Goal: Task Accomplishment & Management: Use online tool/utility

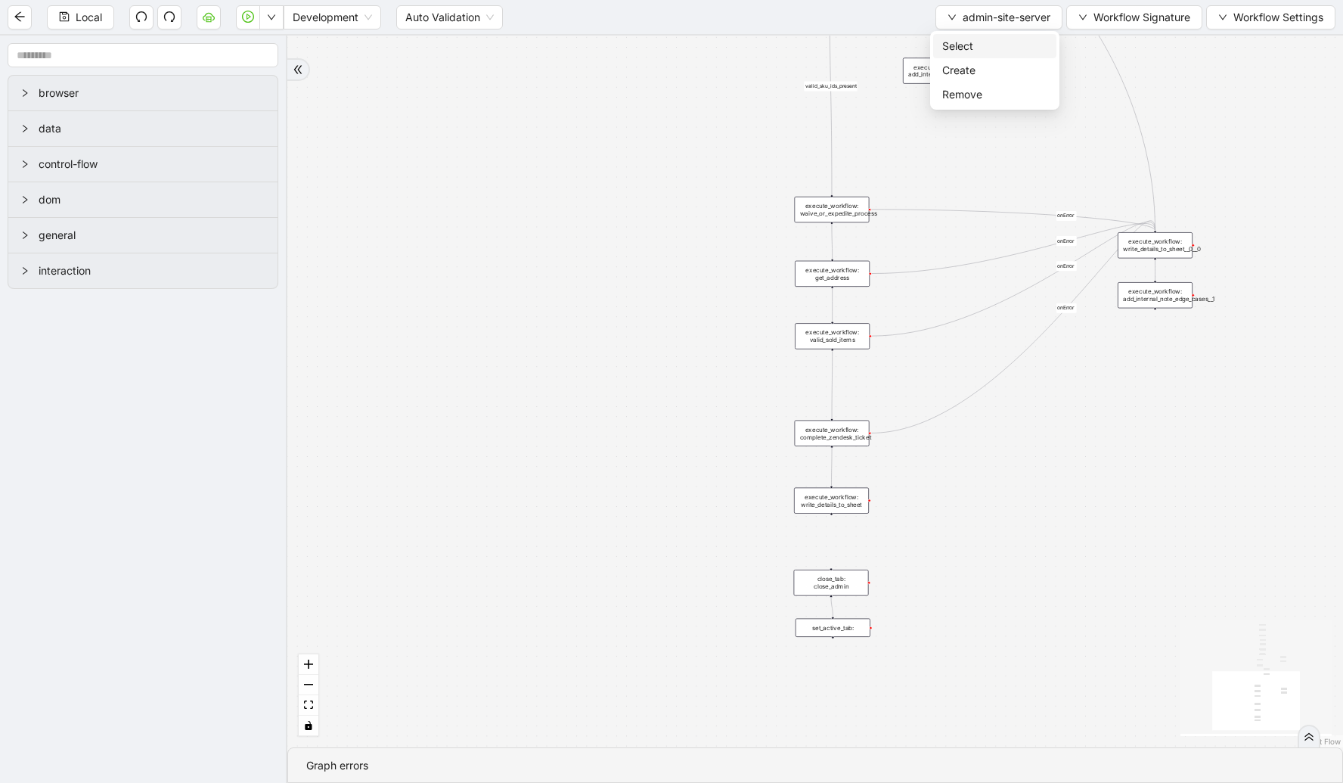
click at [978, 36] on li "Select" at bounding box center [994, 46] width 123 height 24
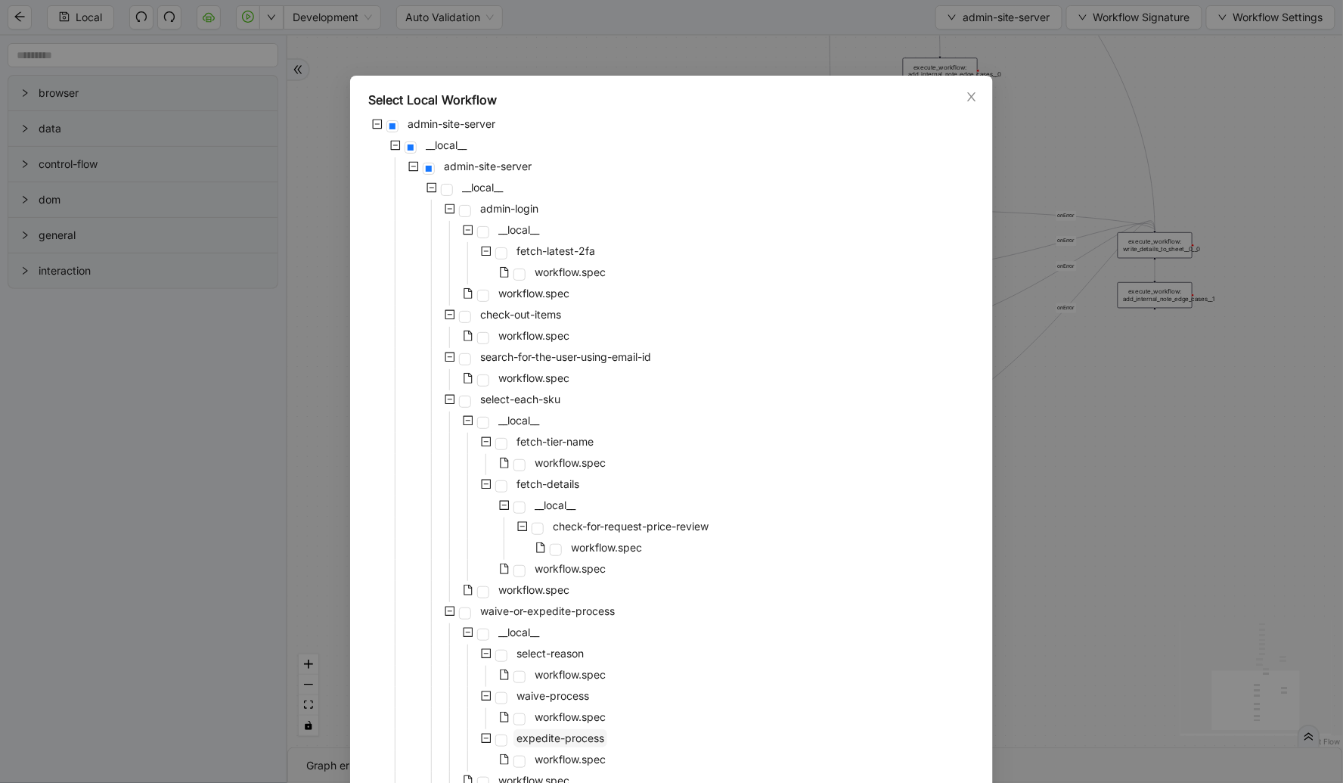
click at [562, 738] on span "expedite-process" at bounding box center [560, 737] width 88 height 13
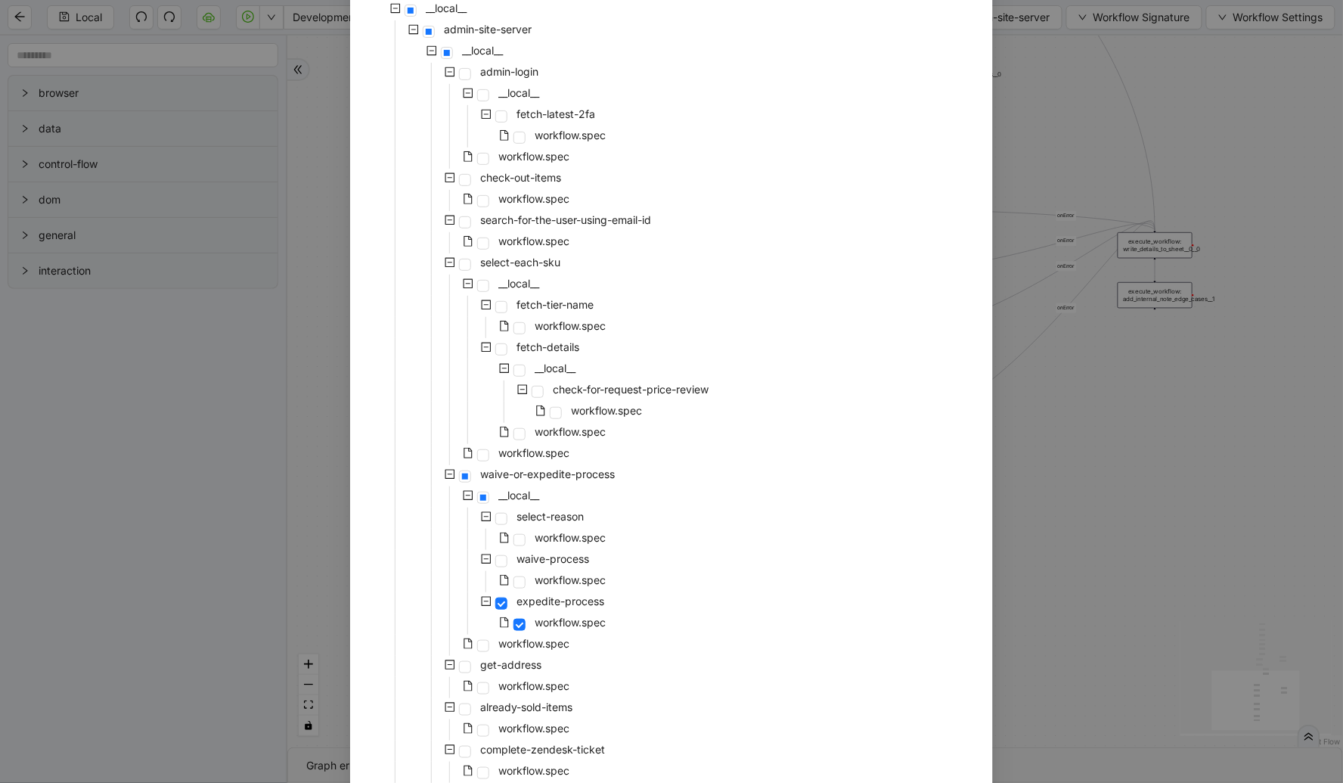
scroll to position [372, 0]
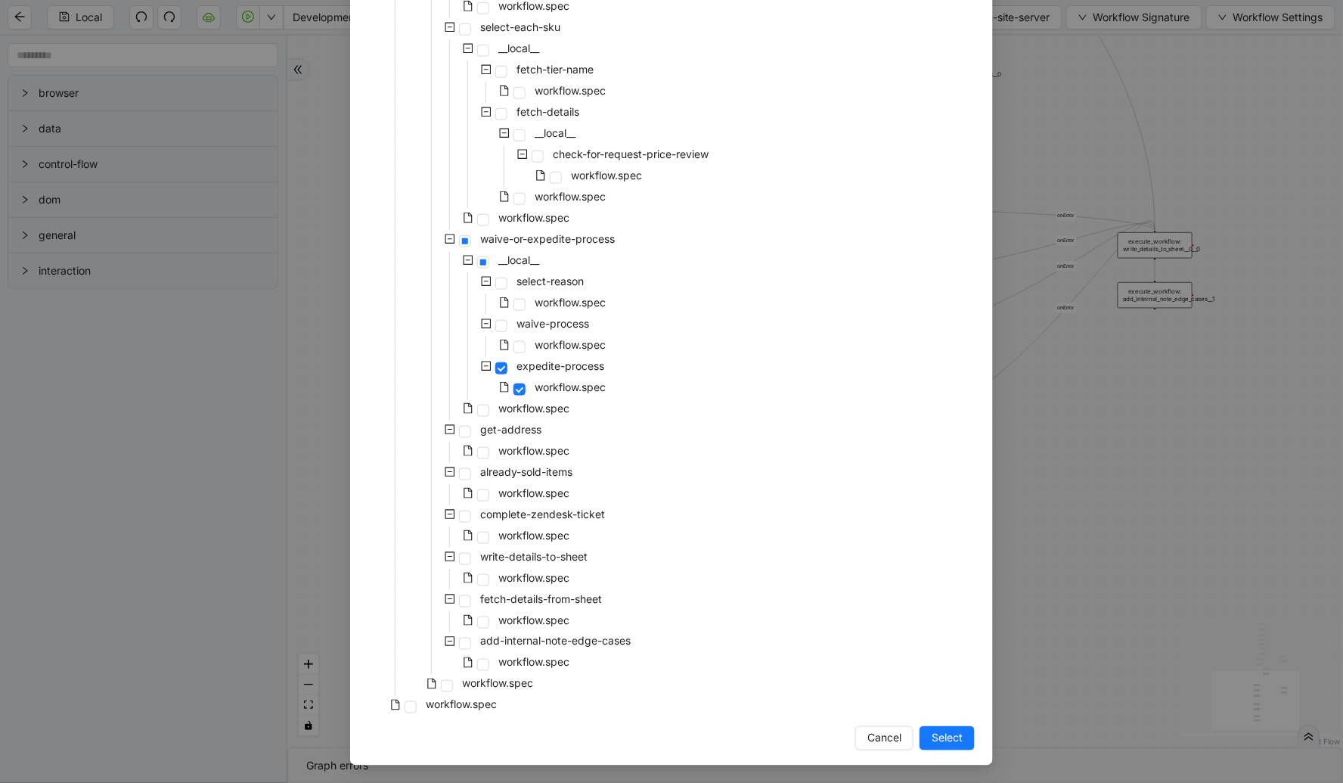
click at [938, 722] on div "Select Local Workflow admin-site-server __local__ admin-site-server __local__ a…" at bounding box center [671, 234] width 643 height 1061
click at [942, 751] on div "Select Local Workflow admin-site-server __local__ admin-site-server __local__ a…" at bounding box center [671, 234] width 643 height 1061
click at [947, 736] on span "Select" at bounding box center [946, 738] width 31 height 17
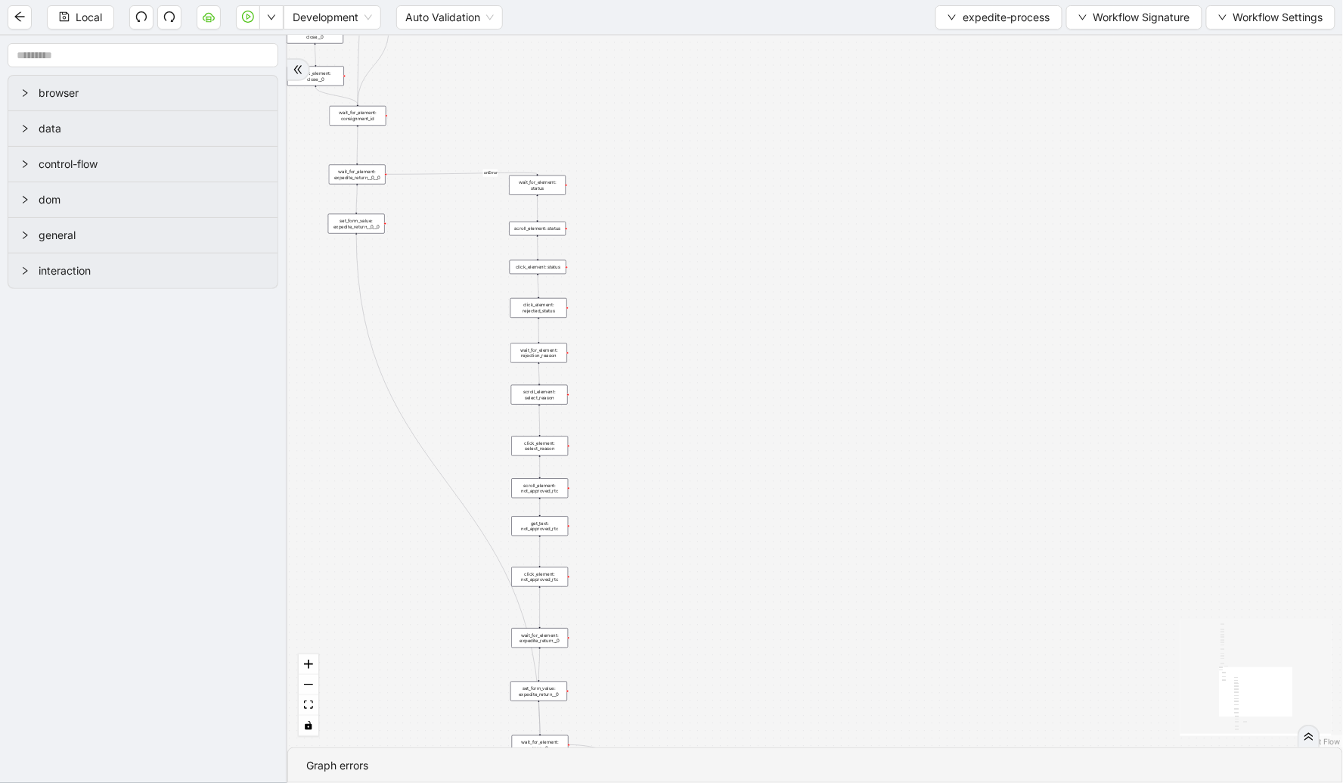
drag, startPoint x: 753, startPoint y: 254, endPoint x: 262, endPoint y: -15, distance: 559.7
click at [262, 0] on html "Local Development Auto Validation expedite-process Workflow Signature Workflow …" at bounding box center [671, 391] width 1343 height 783
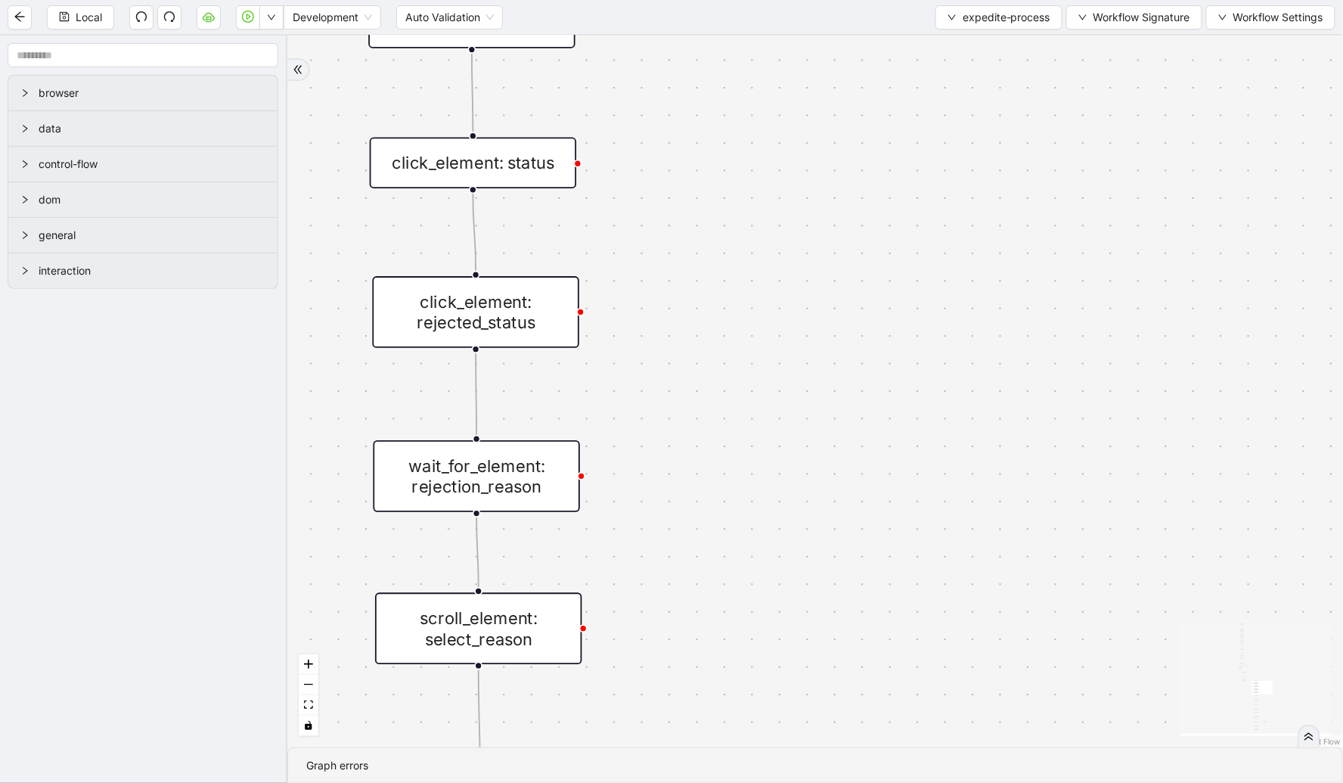
click at [522, 455] on div "wait_for_element: rejection_reason" at bounding box center [476, 476] width 207 height 72
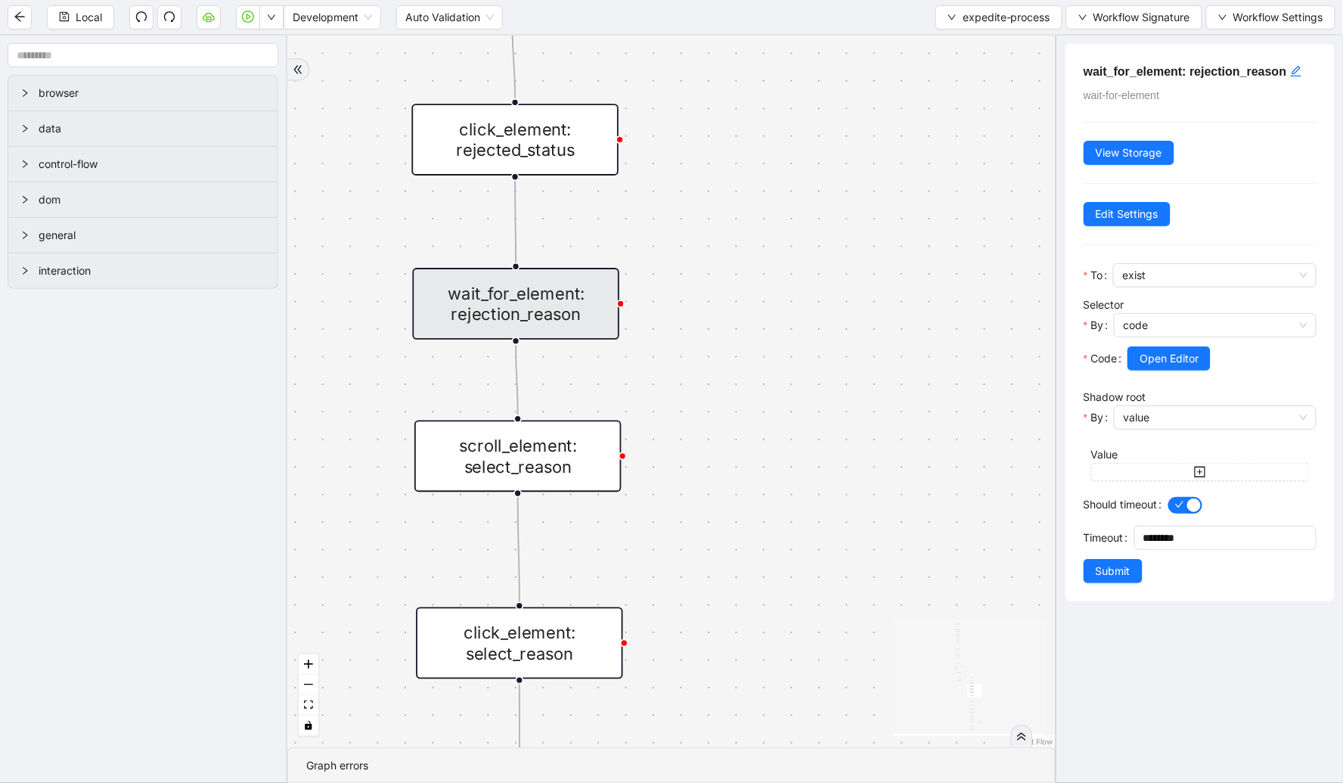
drag, startPoint x: 632, startPoint y: 501, endPoint x: 677, endPoint y: 210, distance: 294.5
click at [677, 210] on div "check_for_incorrect_item_status fallback onError onError onError trigger go_to_…" at bounding box center [671, 391] width 768 height 711
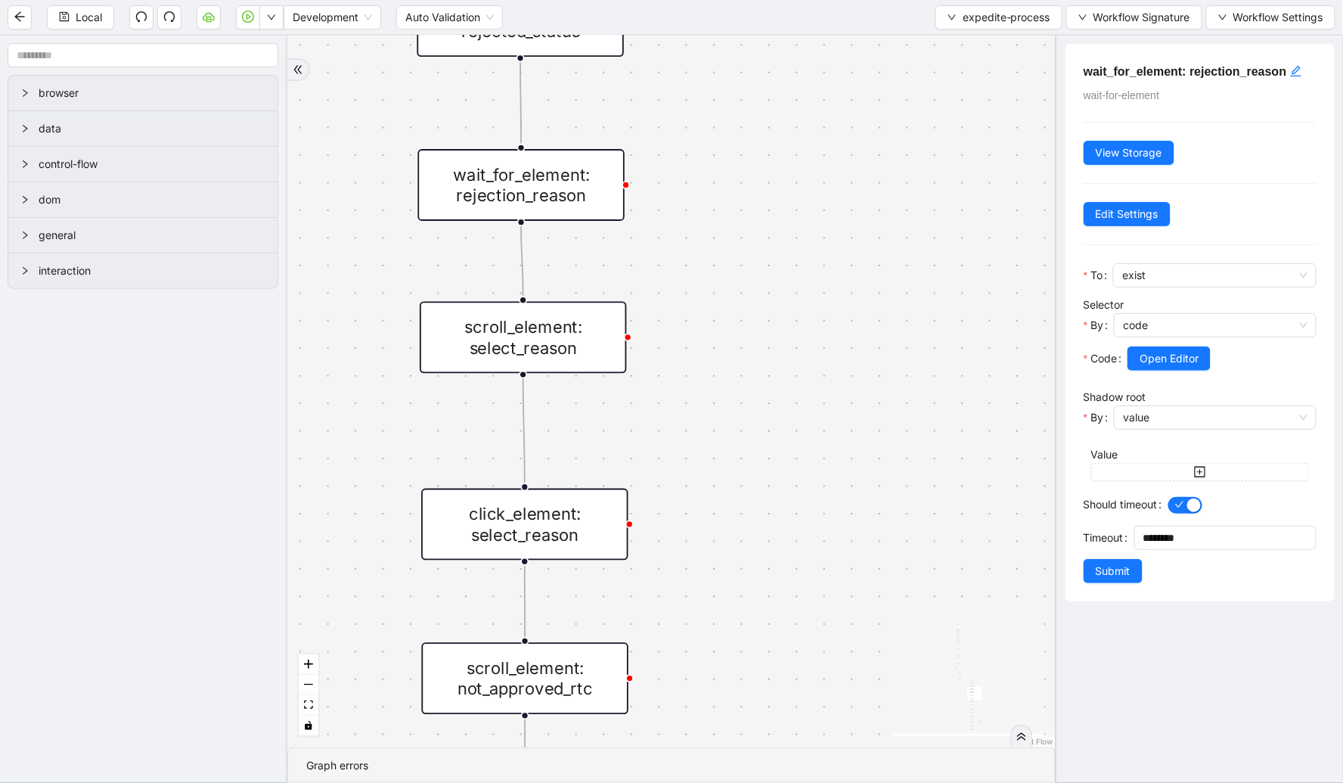
click at [542, 330] on div "scroll_element: select_reason" at bounding box center [523, 338] width 207 height 72
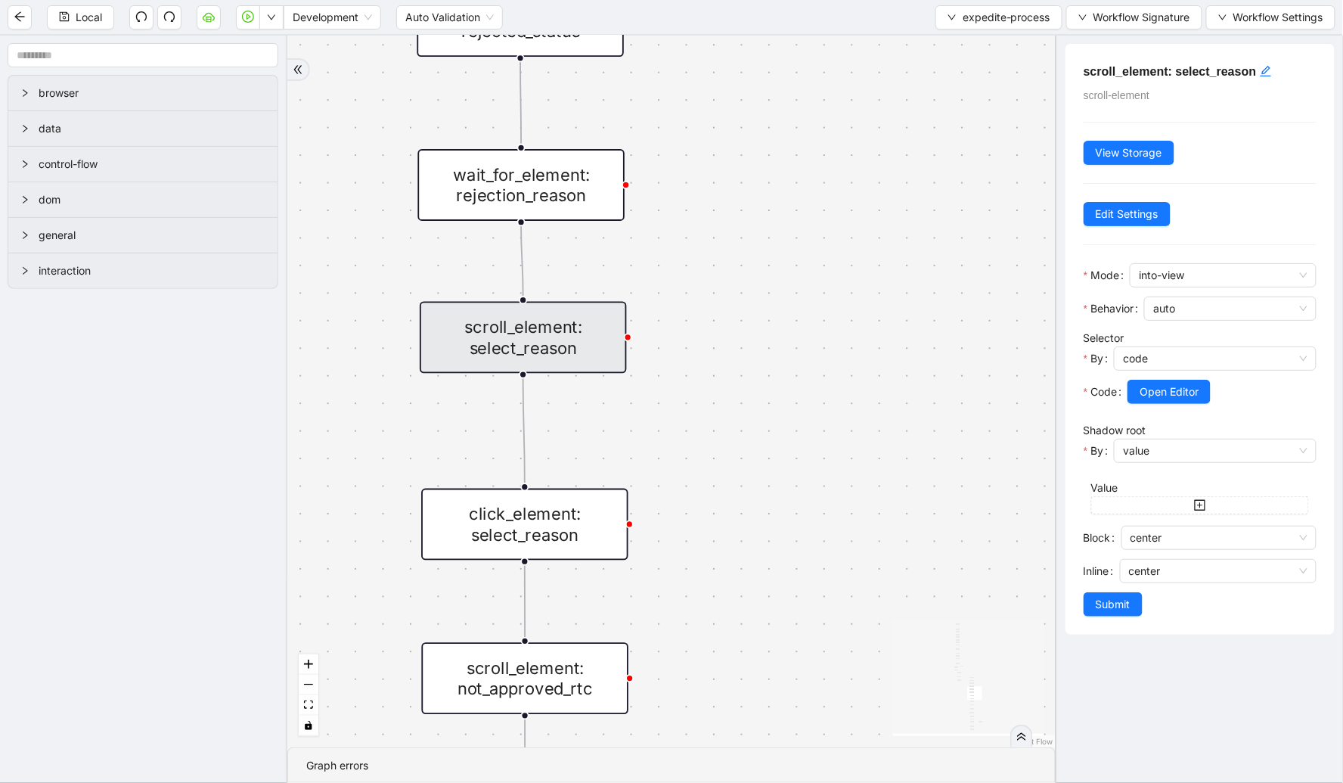
click at [535, 501] on div "click_element: select_reason" at bounding box center [524, 524] width 207 height 72
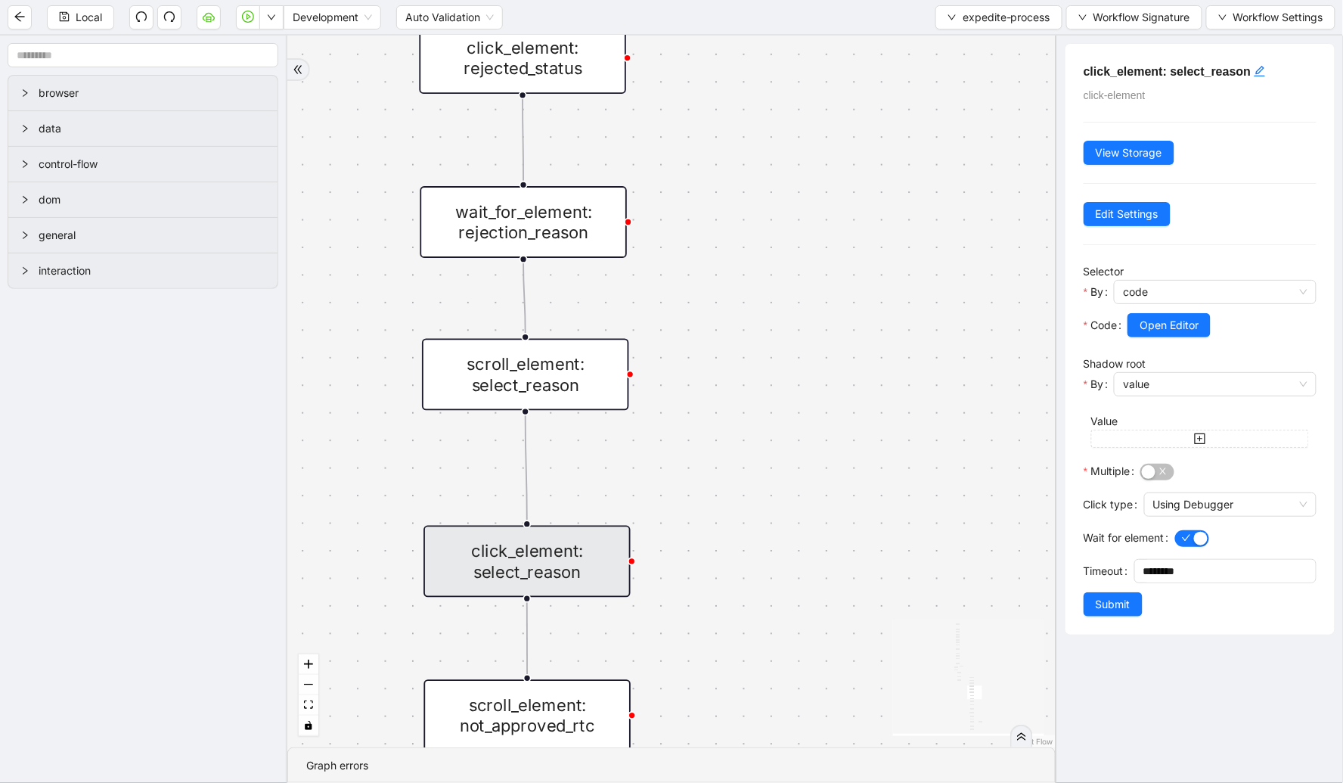
drag, startPoint x: 741, startPoint y: 338, endPoint x: 742, endPoint y: 581, distance: 242.7
click at [742, 581] on div "check_for_incorrect_item_status fallback onError onError onError trigger go_to_…" at bounding box center [671, 391] width 768 height 711
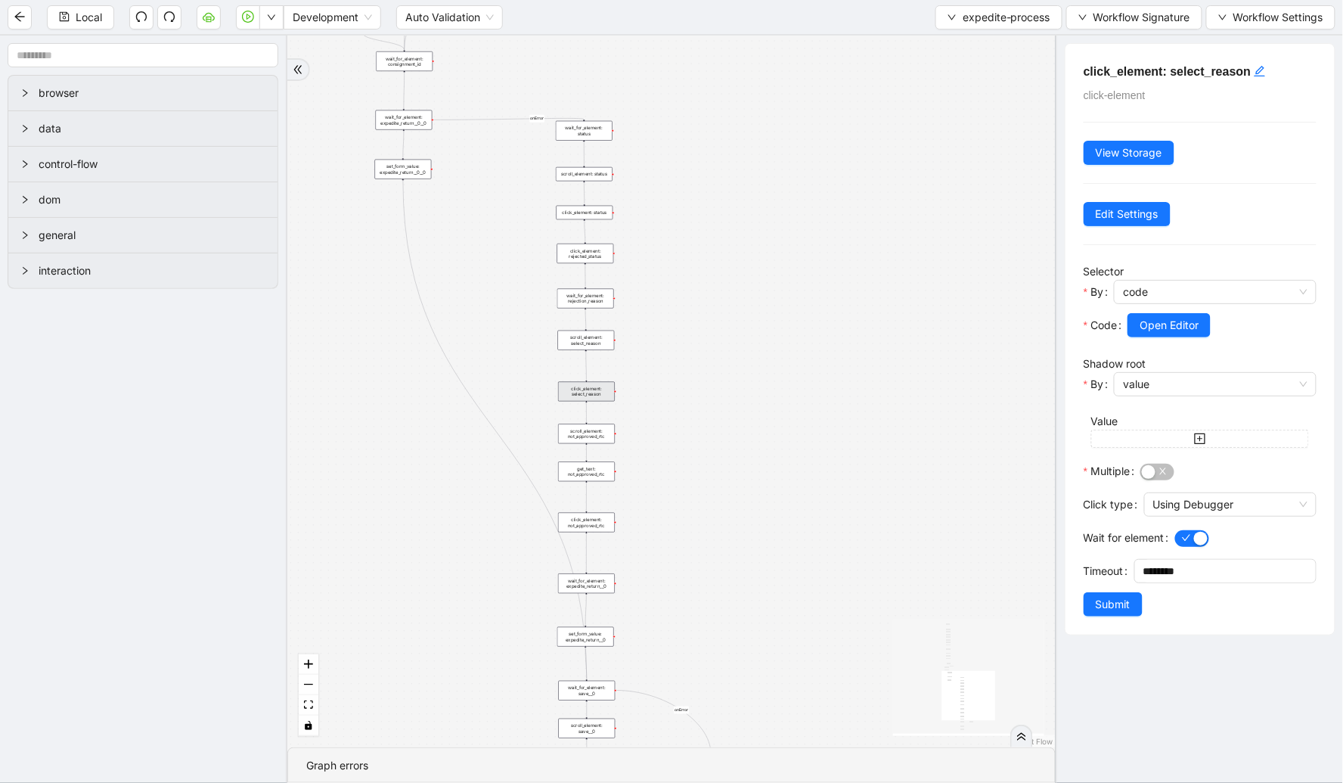
drag, startPoint x: 726, startPoint y: 133, endPoint x: 723, endPoint y: 179, distance: 46.2
click at [726, 175] on div "check_for_incorrect_item_status fallback onError onError onError trigger go_to_…" at bounding box center [671, 391] width 768 height 711
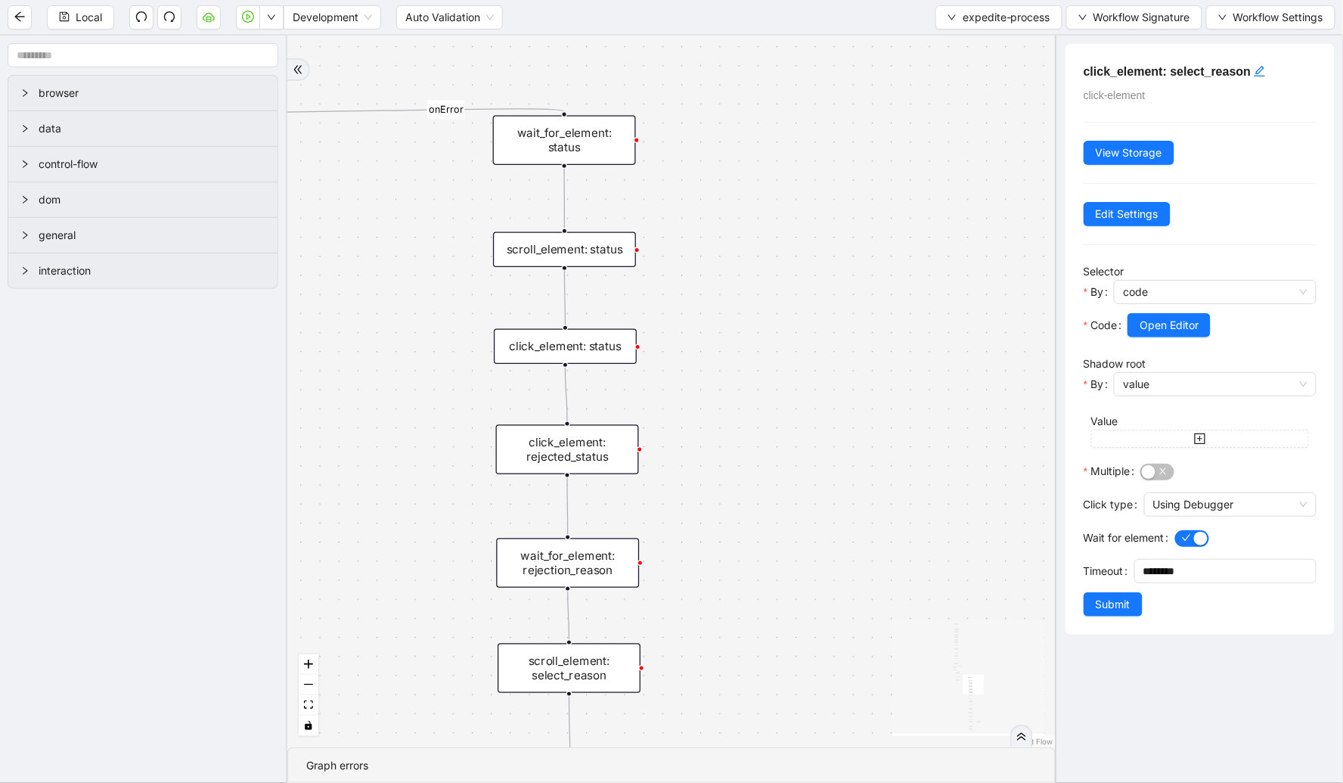
click at [580, 236] on div "scroll_element: status" at bounding box center [564, 250] width 143 height 36
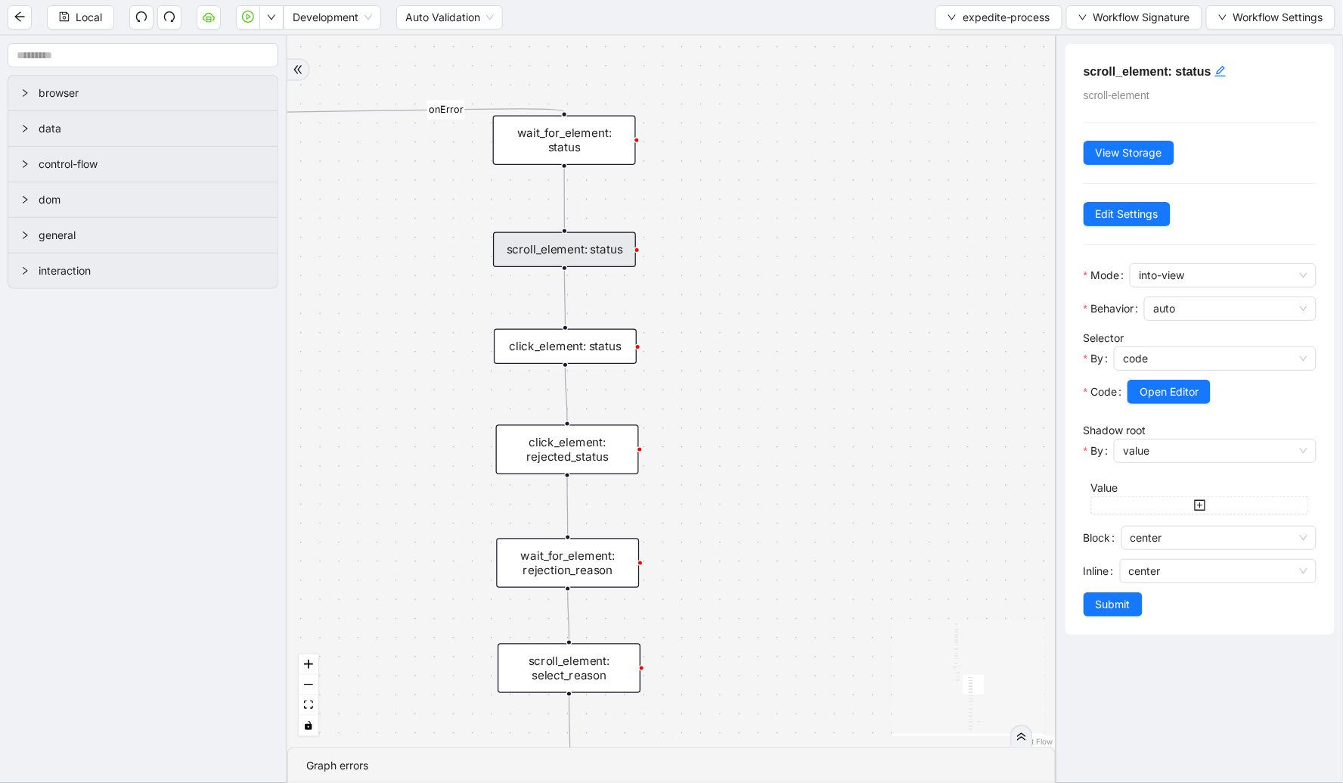
click at [572, 344] on div "click_element: status" at bounding box center [565, 347] width 143 height 36
click at [585, 432] on div "click_element: rejected_status" at bounding box center [567, 450] width 143 height 50
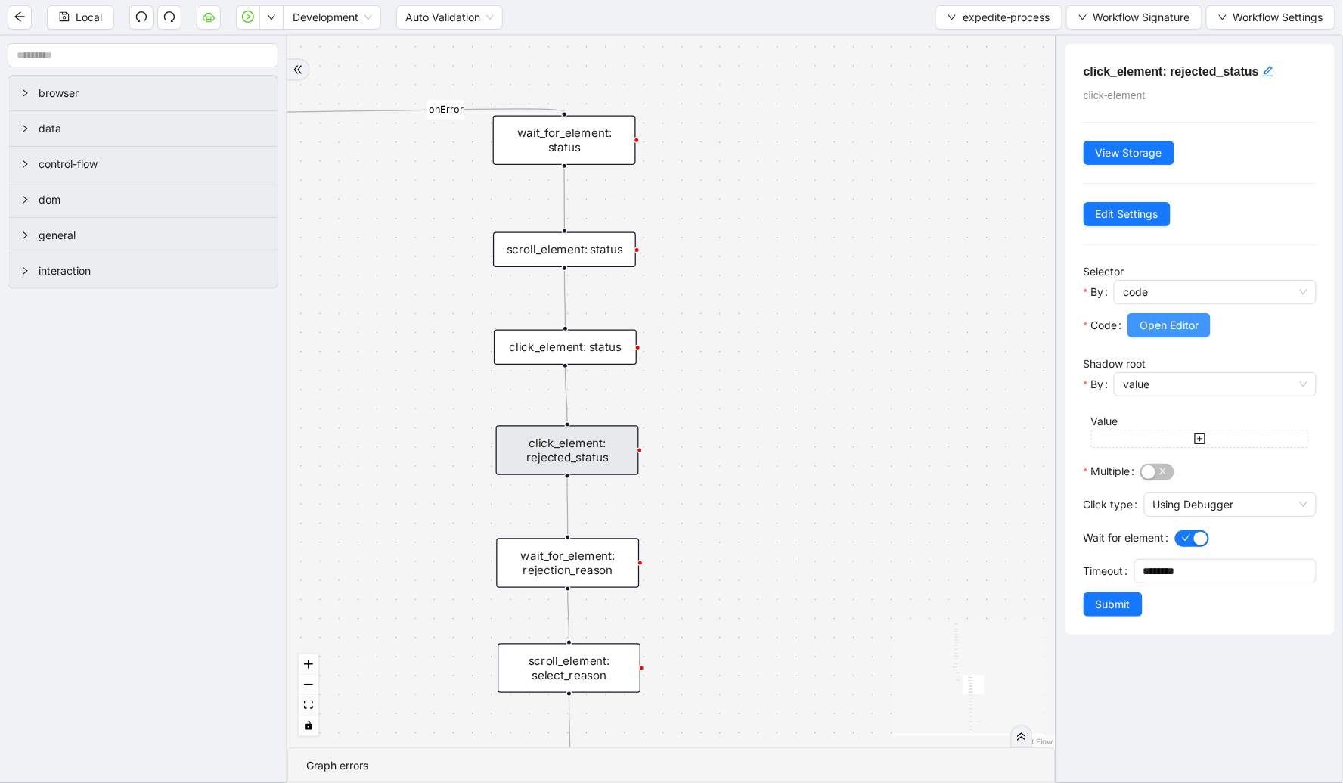
click at [1168, 322] on span "Open Editor" at bounding box center [1168, 325] width 59 height 17
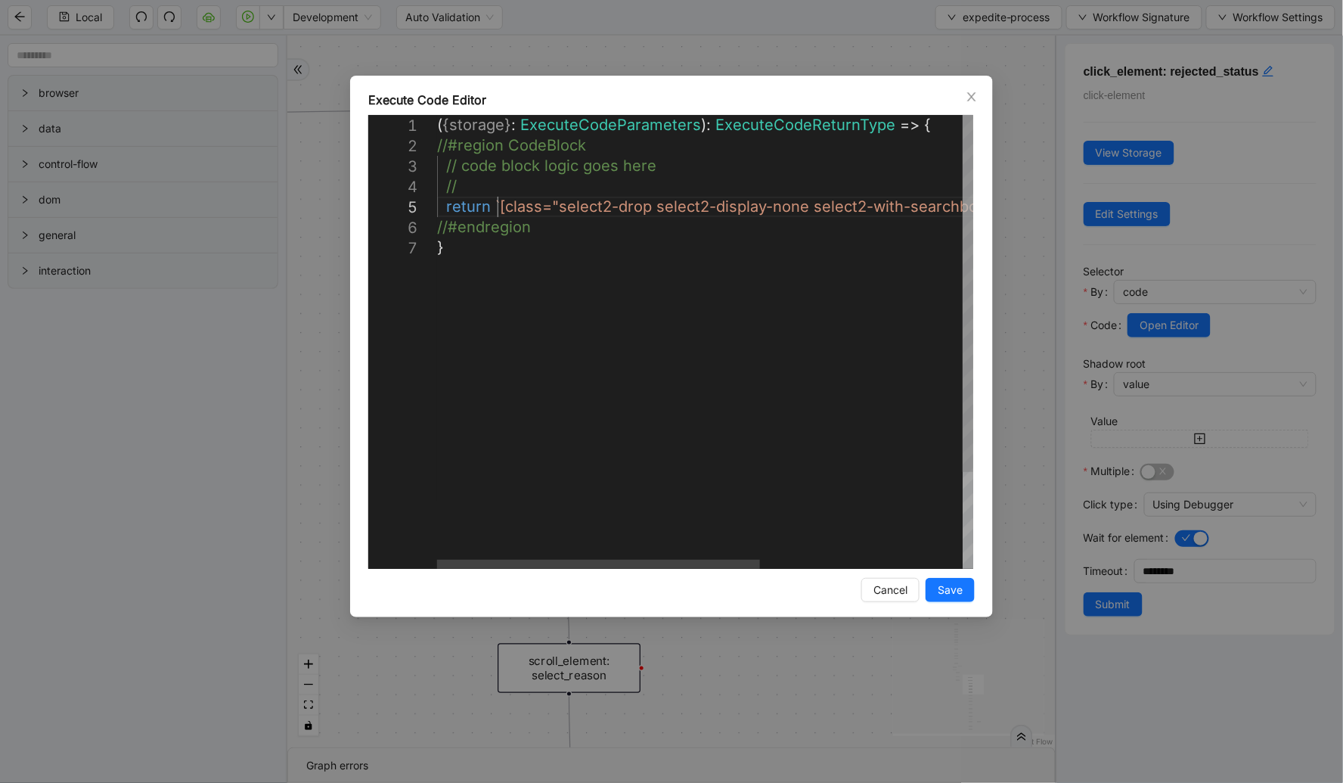
scroll to position [0, 8]
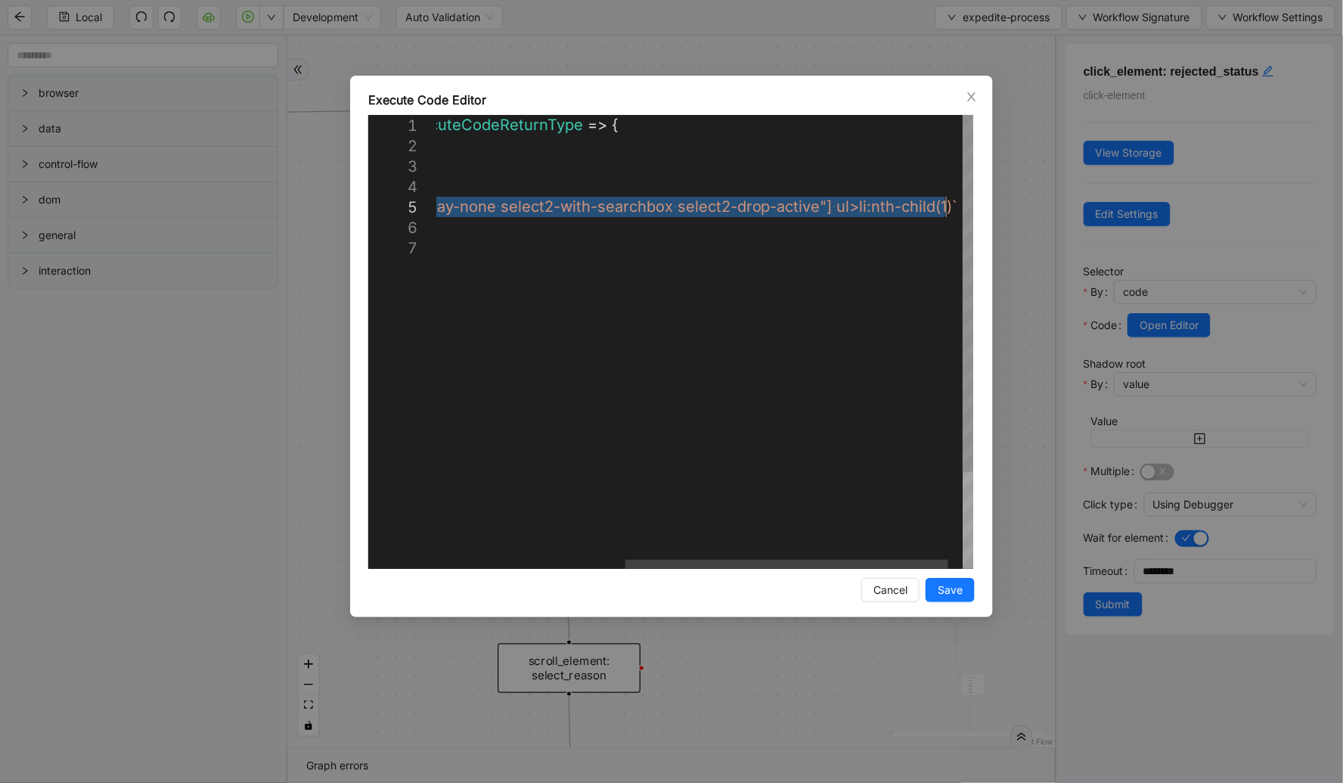
drag, startPoint x: 496, startPoint y: 205, endPoint x: 945, endPoint y: 207, distance: 449.1
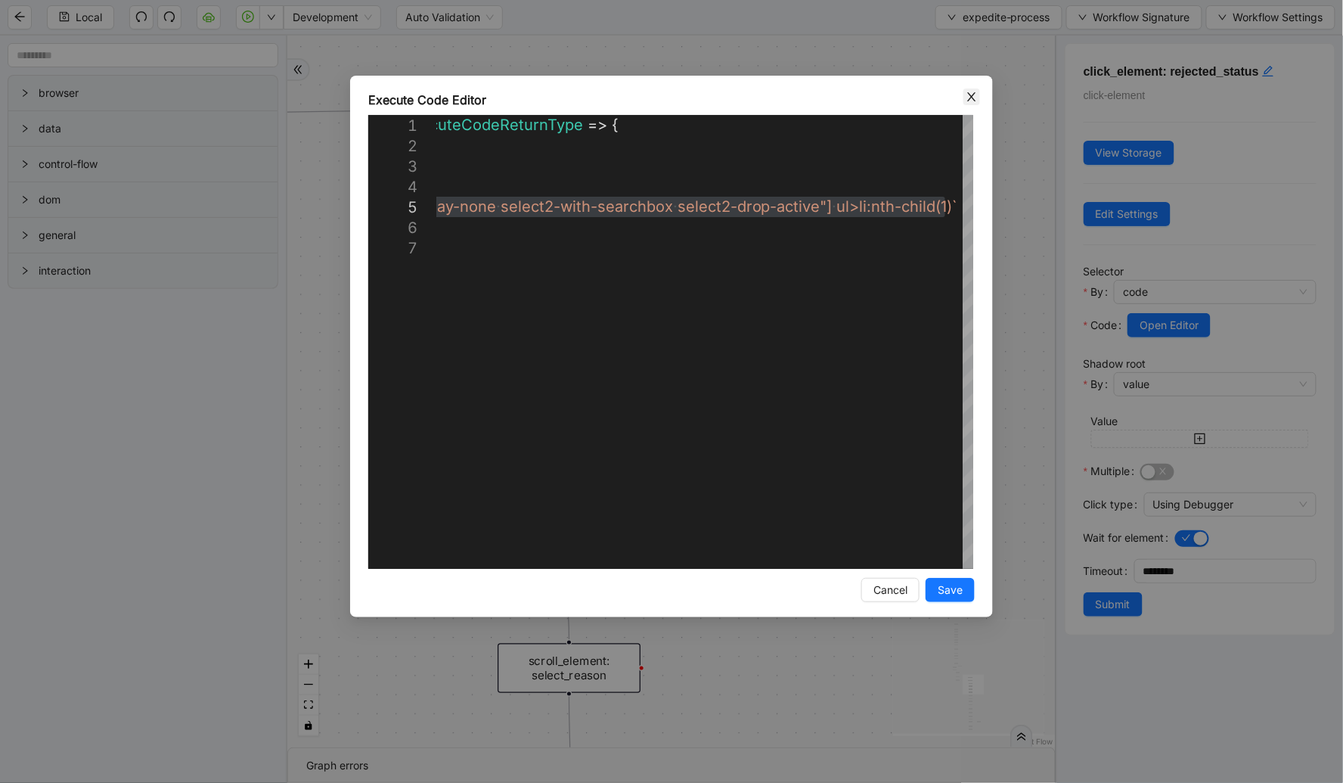
click at [972, 93] on icon "close" at bounding box center [971, 97] width 12 height 12
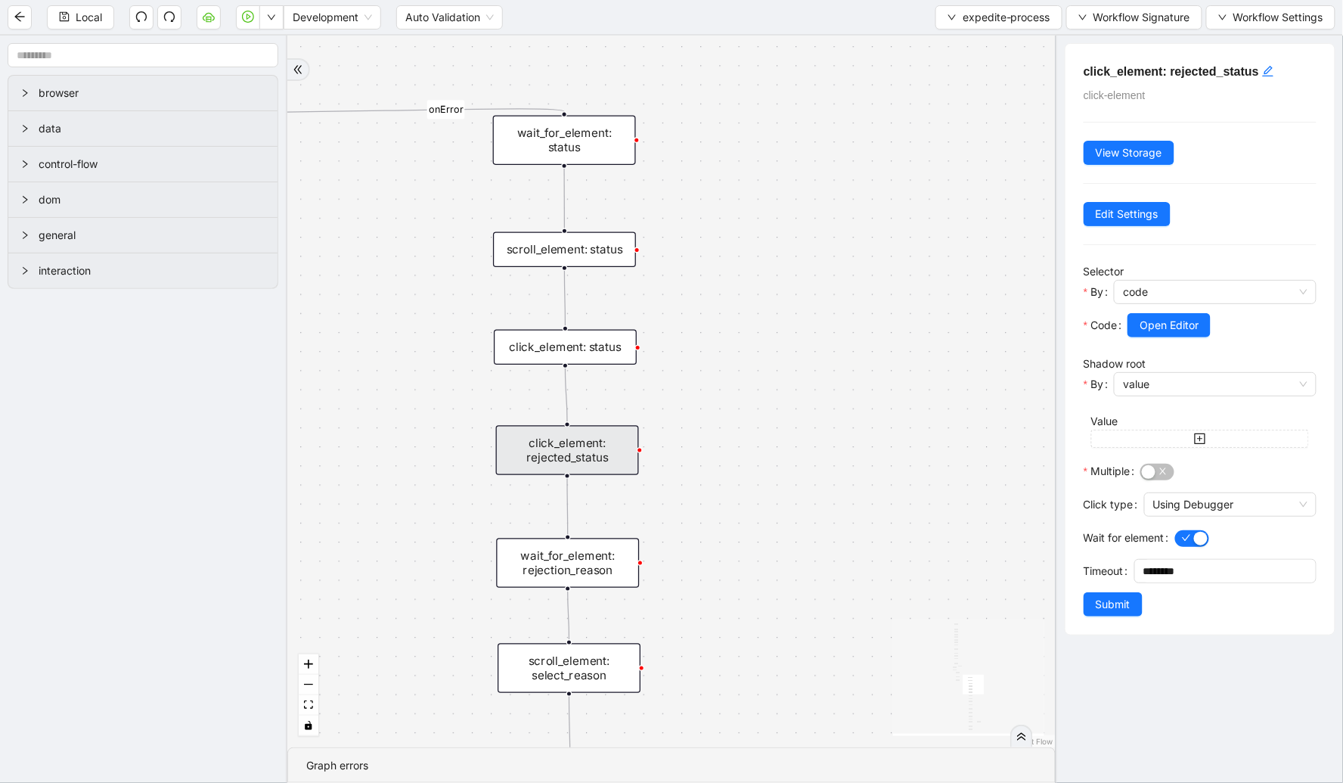
click at [600, 530] on div "check_for_incorrect_item_status fallback onError onError onError trigger go_to_…" at bounding box center [671, 391] width 768 height 711
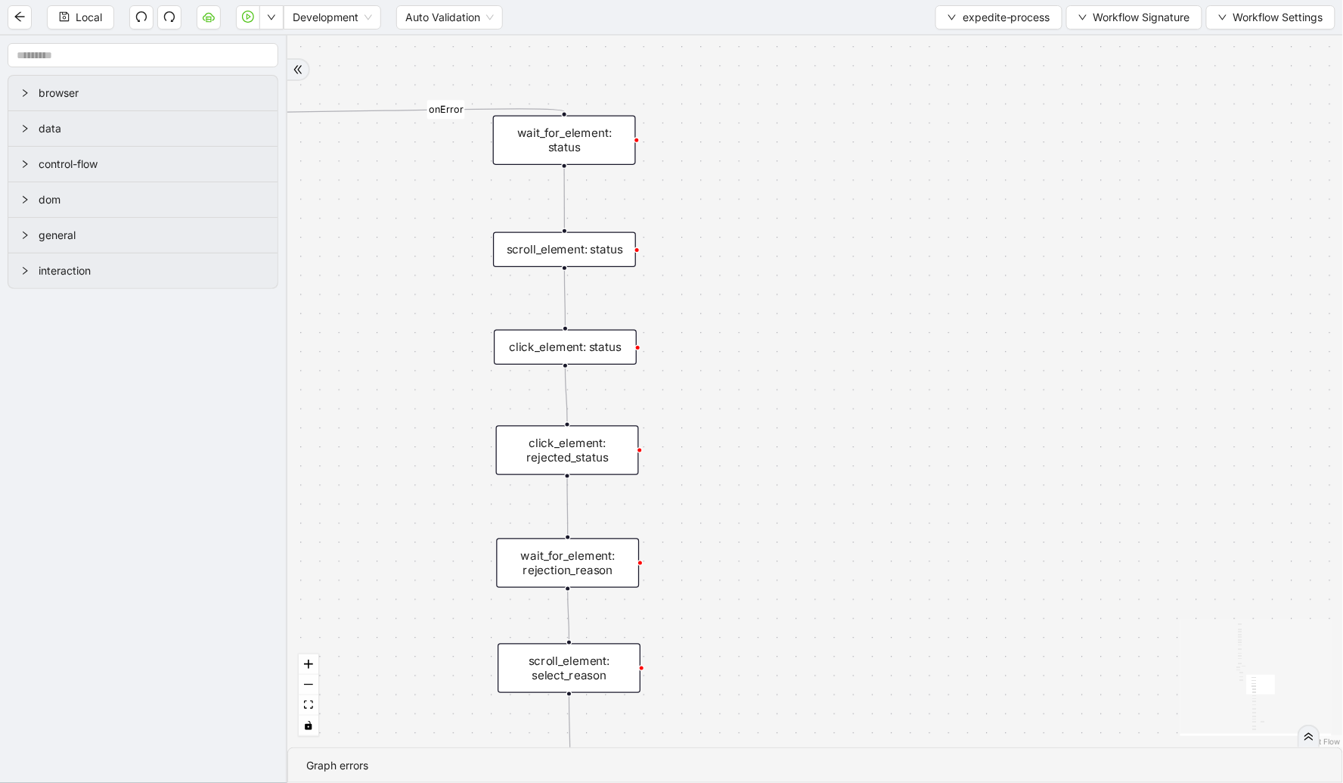
click at [611, 559] on div "wait_for_element: rejection_reason" at bounding box center [567, 563] width 143 height 50
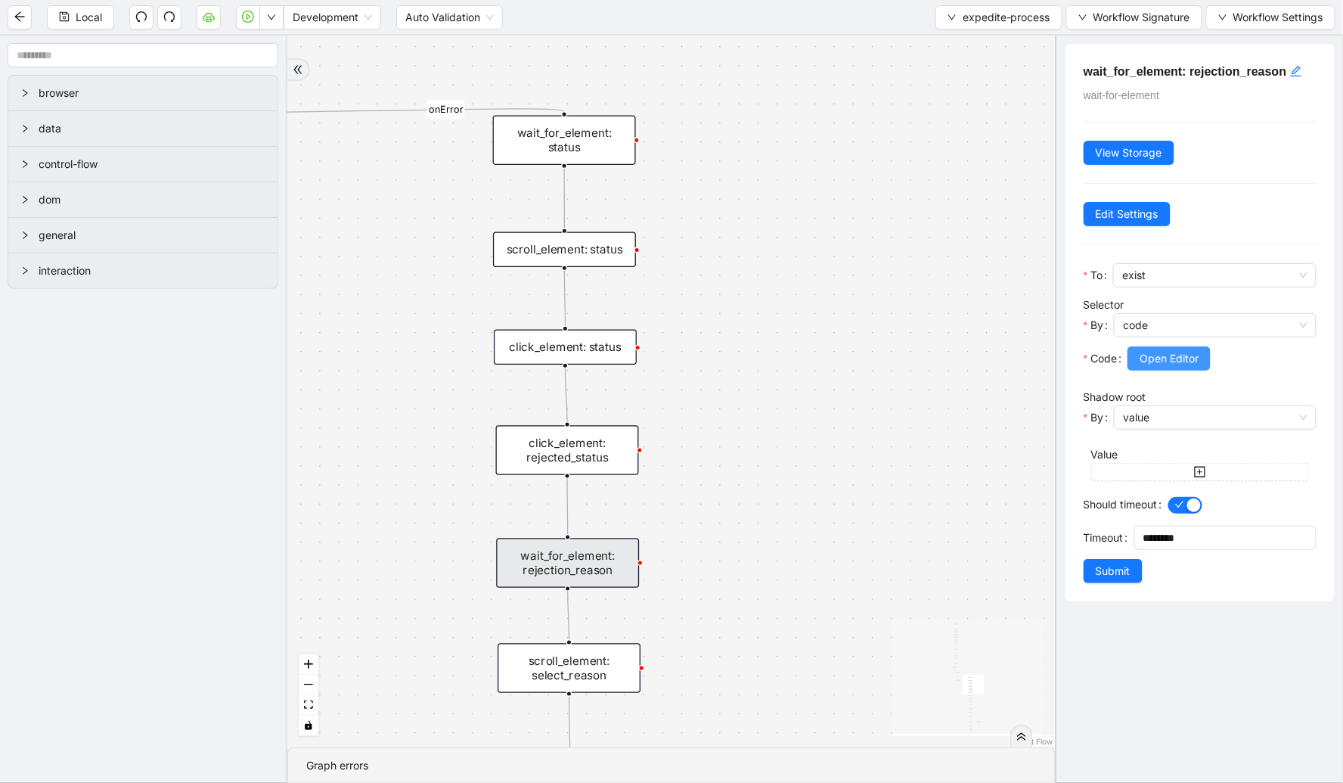
click at [1173, 366] on span "Open Editor" at bounding box center [1168, 358] width 59 height 17
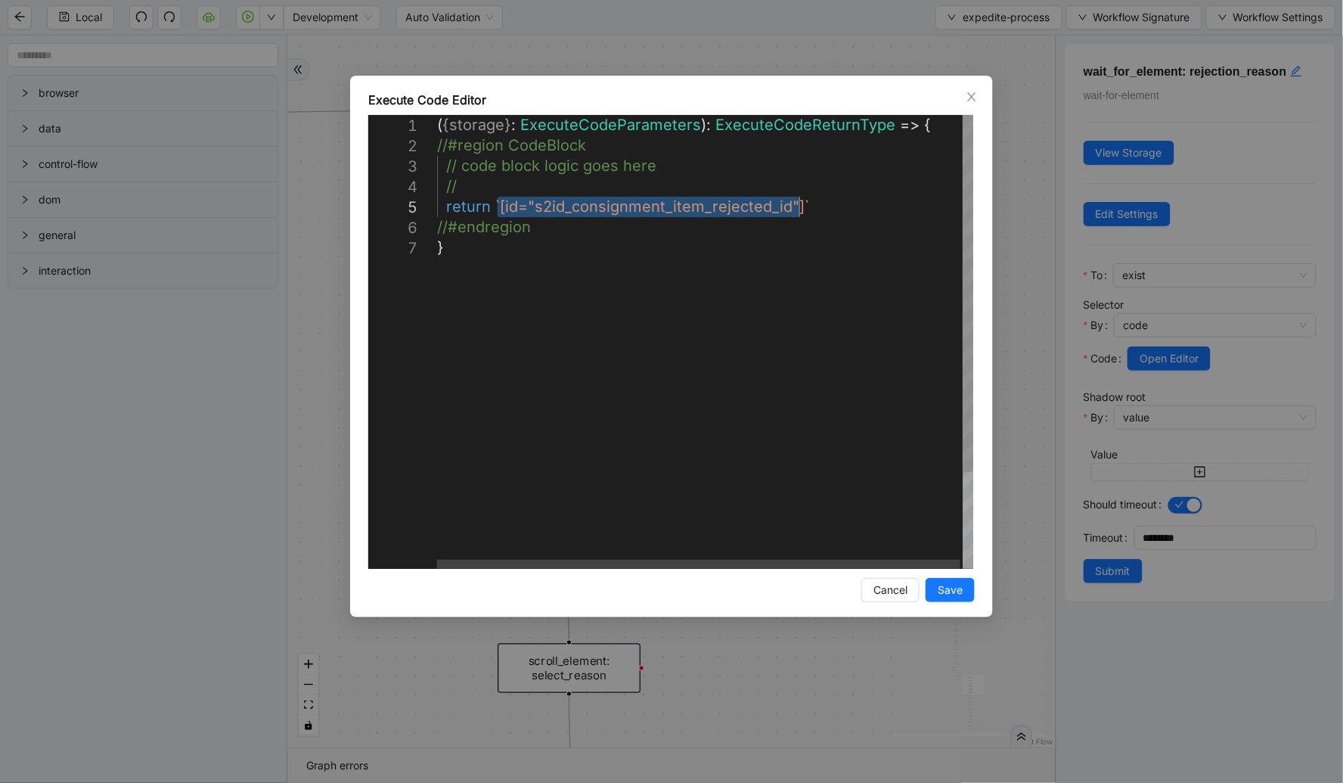
drag, startPoint x: 500, startPoint y: 206, endPoint x: 798, endPoint y: 210, distance: 298.7
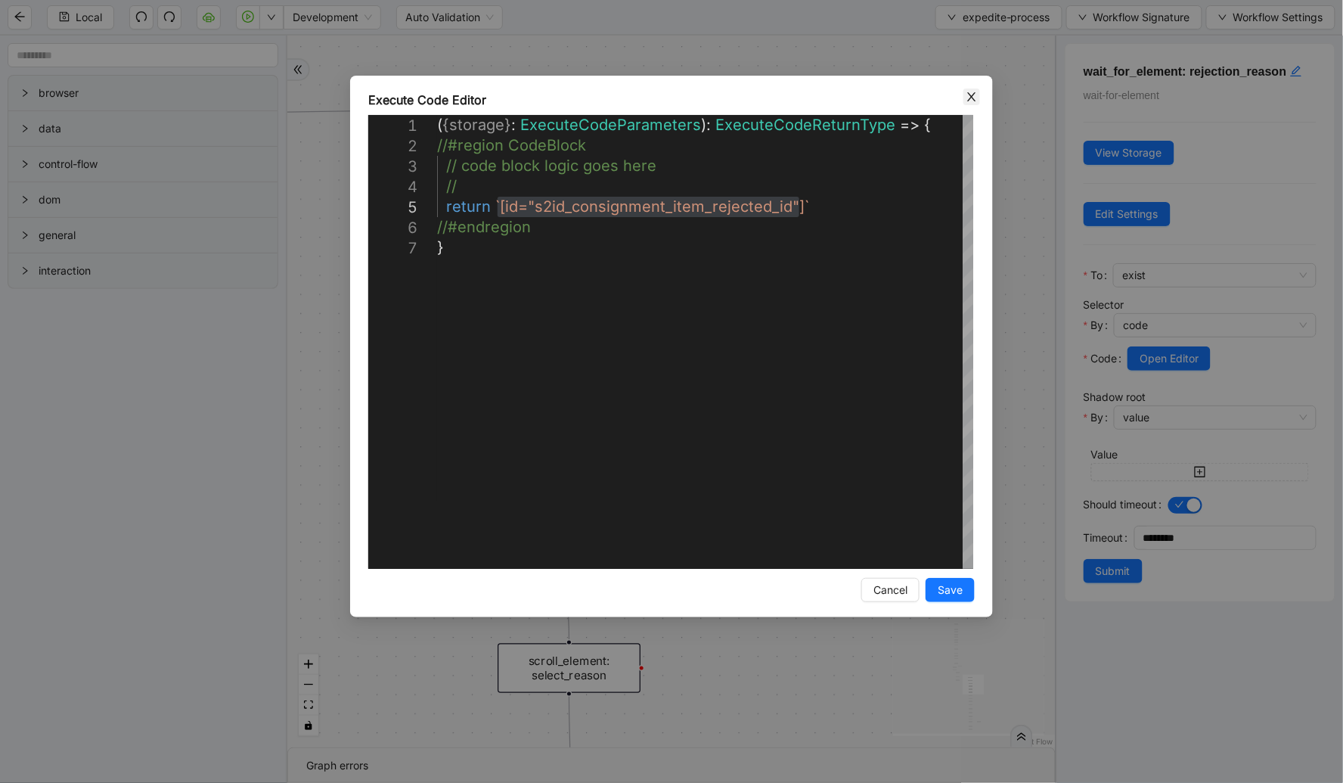
click at [972, 99] on icon "close" at bounding box center [971, 97] width 12 height 12
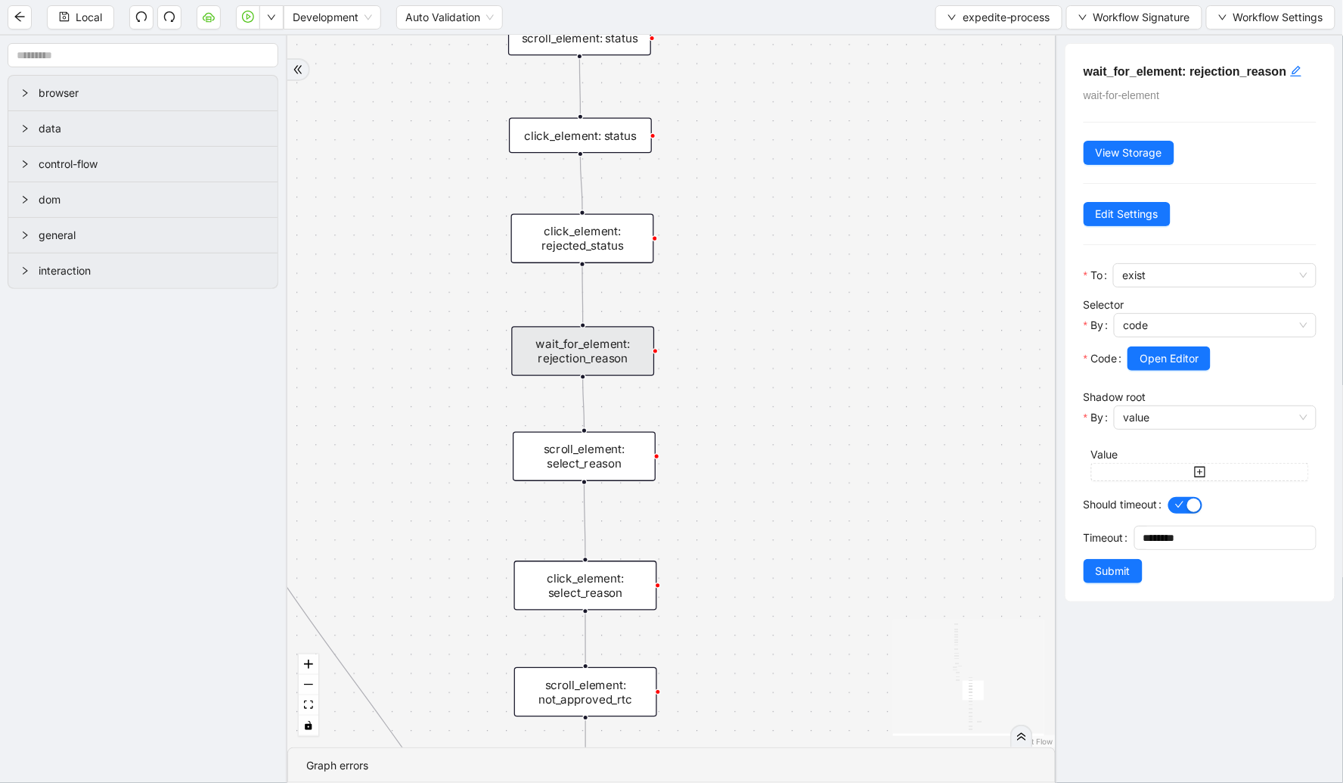
drag, startPoint x: 702, startPoint y: 346, endPoint x: 609, endPoint y: 373, distance: 96.7
click at [711, 220] on div "check_for_incorrect_item_status fallback onError onError onError trigger go_to_…" at bounding box center [671, 391] width 768 height 711
click at [569, 443] on div "scroll_element: select_reason" at bounding box center [584, 457] width 143 height 50
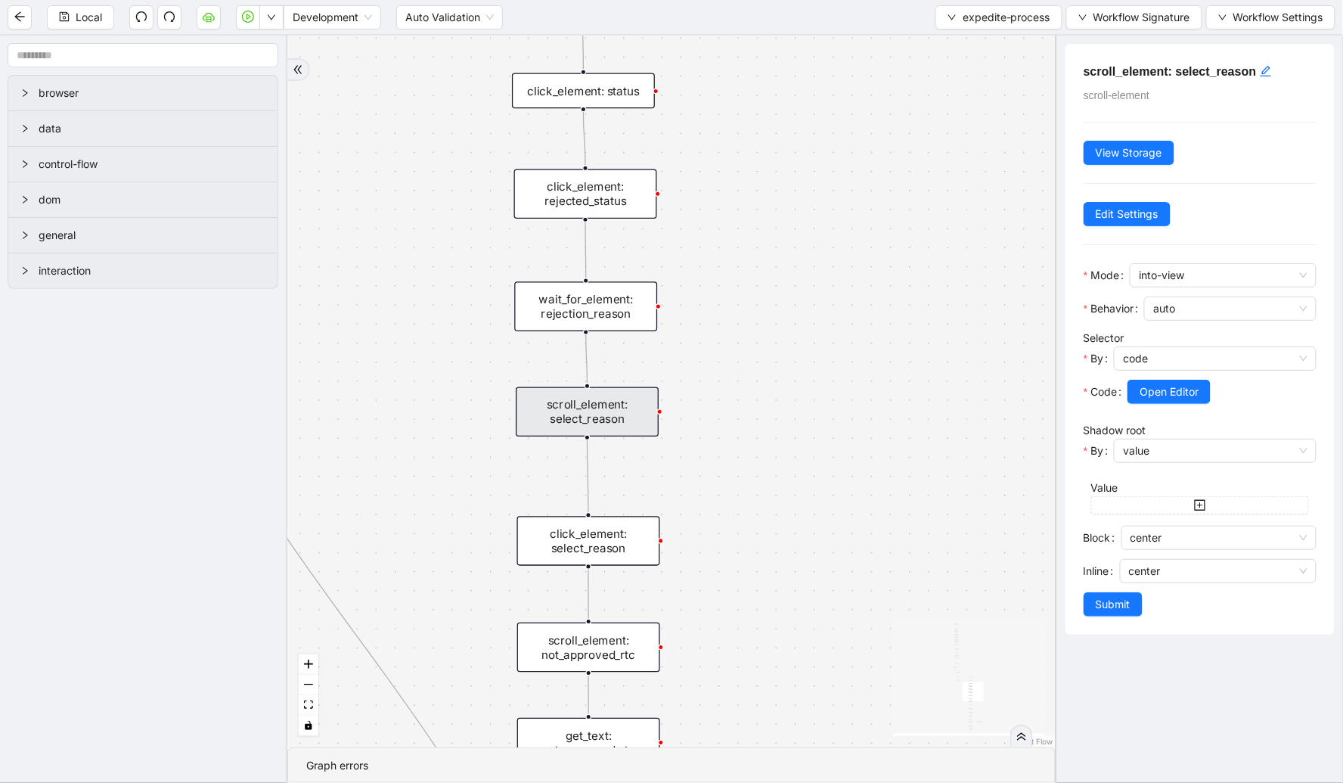
drag, startPoint x: 696, startPoint y: 515, endPoint x: 696, endPoint y: 530, distance: 15.1
click at [696, 530] on div "check_for_incorrect_item_status fallback onError onError onError trigger go_to_…" at bounding box center [671, 391] width 768 height 711
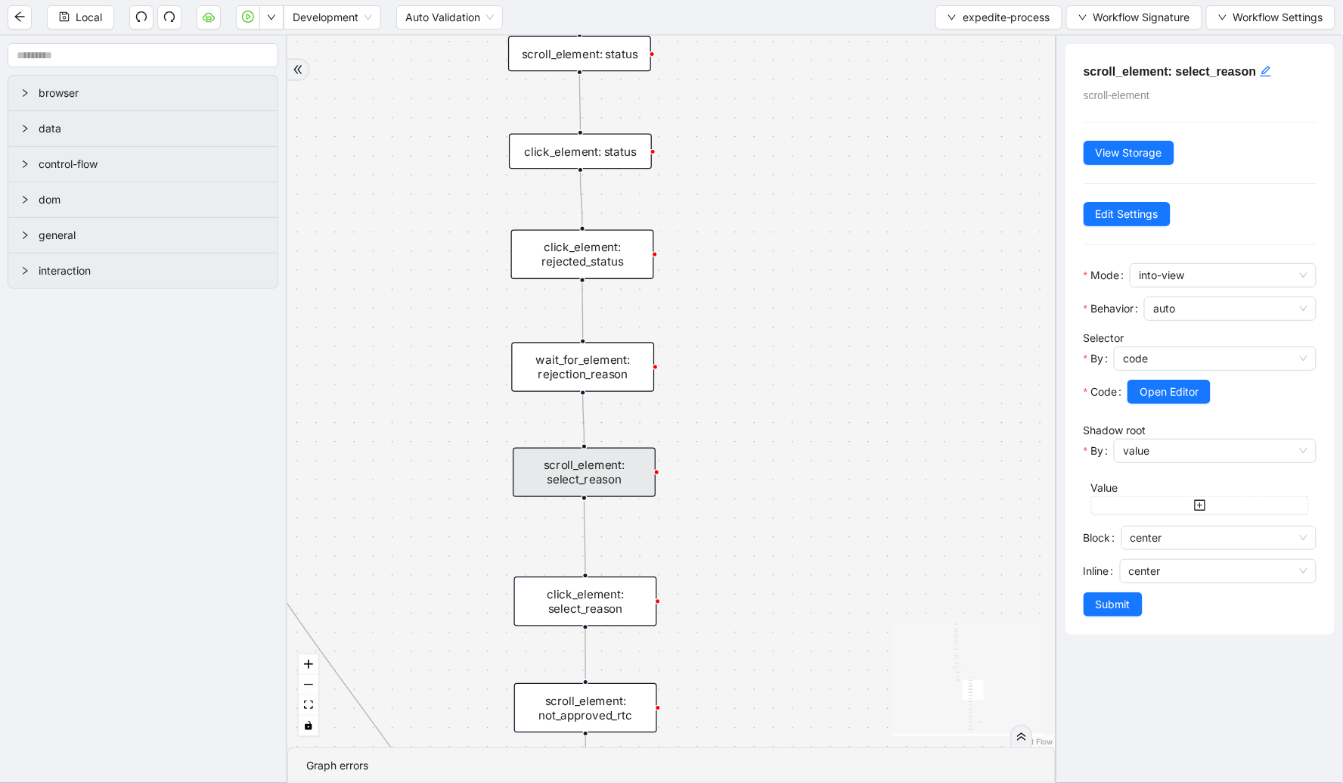
click at [621, 363] on div "wait_for_element: rejection_reason" at bounding box center [582, 367] width 143 height 50
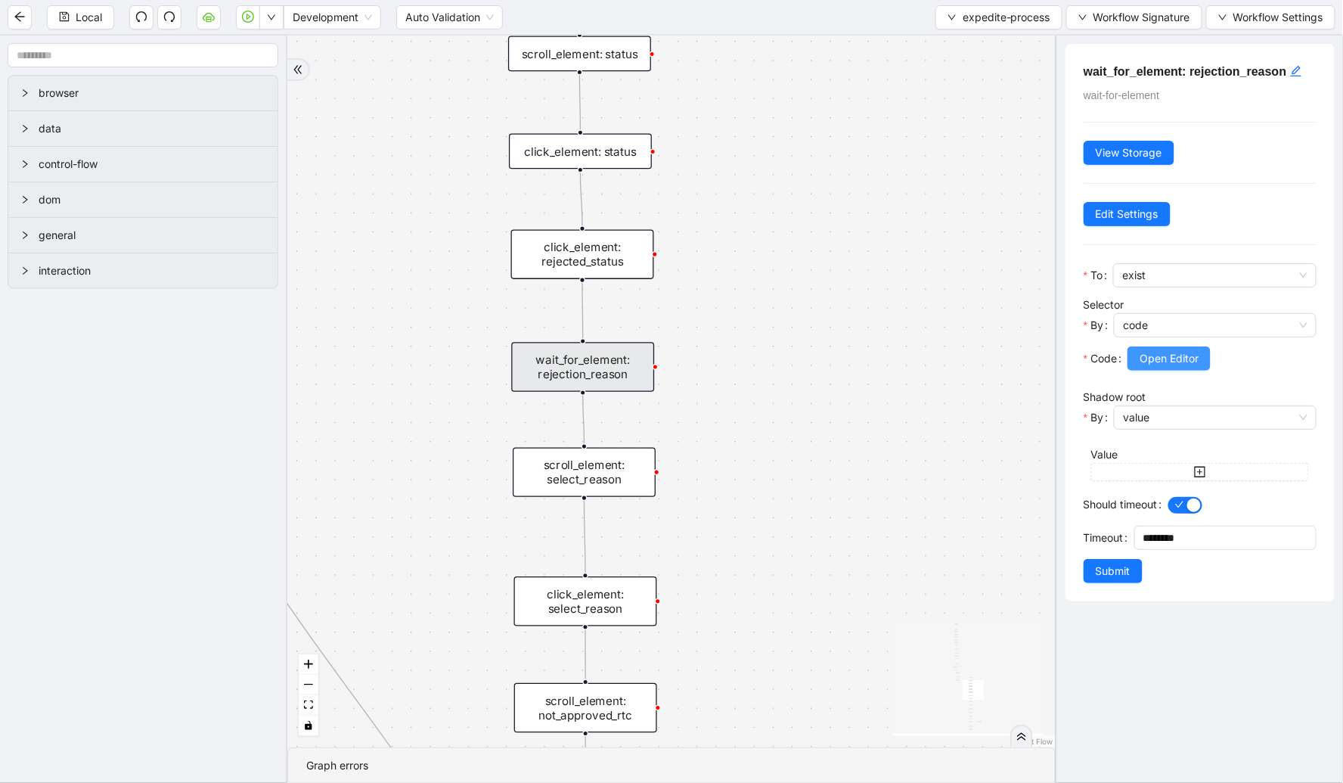
click at [1167, 369] on button "Open Editor" at bounding box center [1168, 358] width 83 height 24
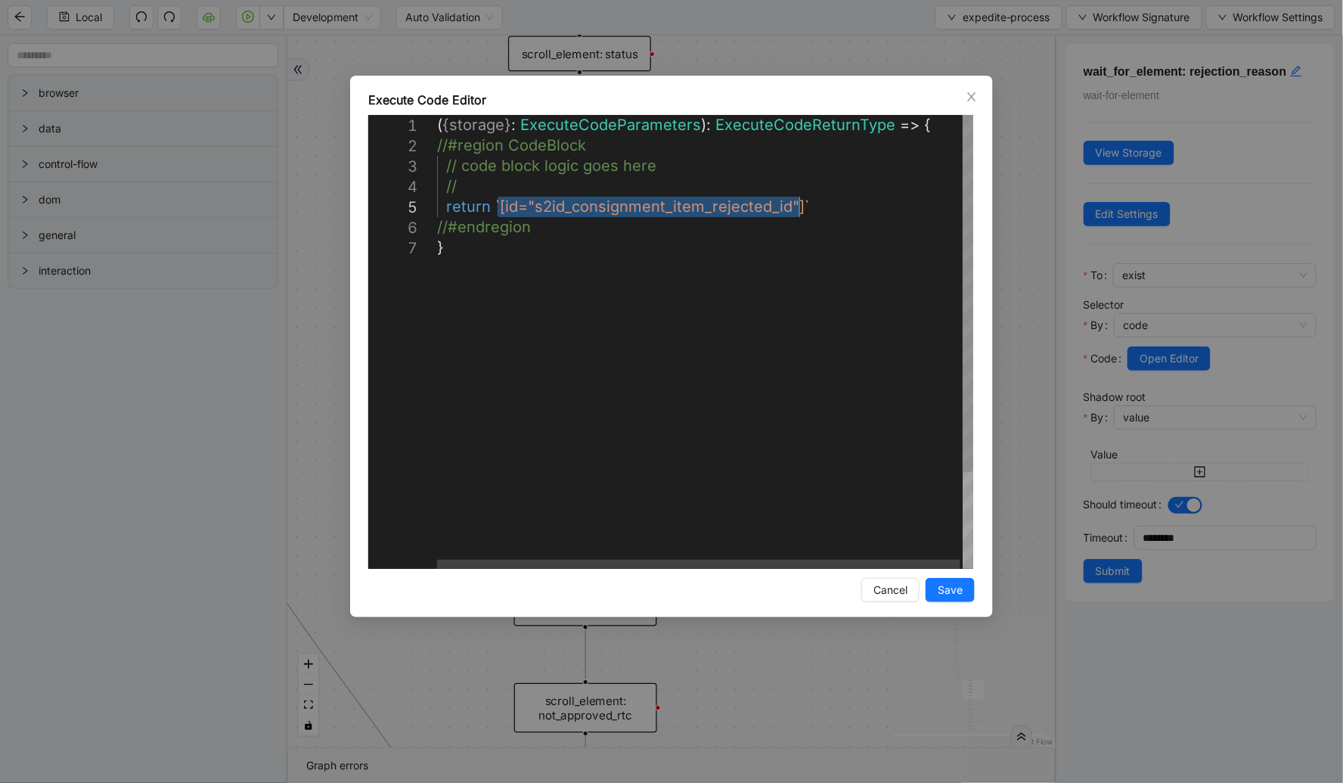
drag, startPoint x: 497, startPoint y: 202, endPoint x: 798, endPoint y: 212, distance: 300.3
